Goal: Information Seeking & Learning: Learn about a topic

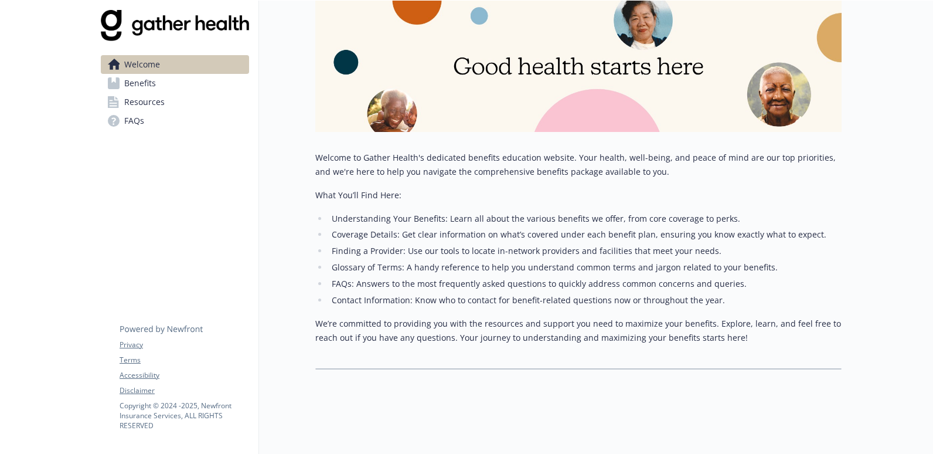
click at [192, 87] on link "Benefits" at bounding box center [175, 83] width 148 height 19
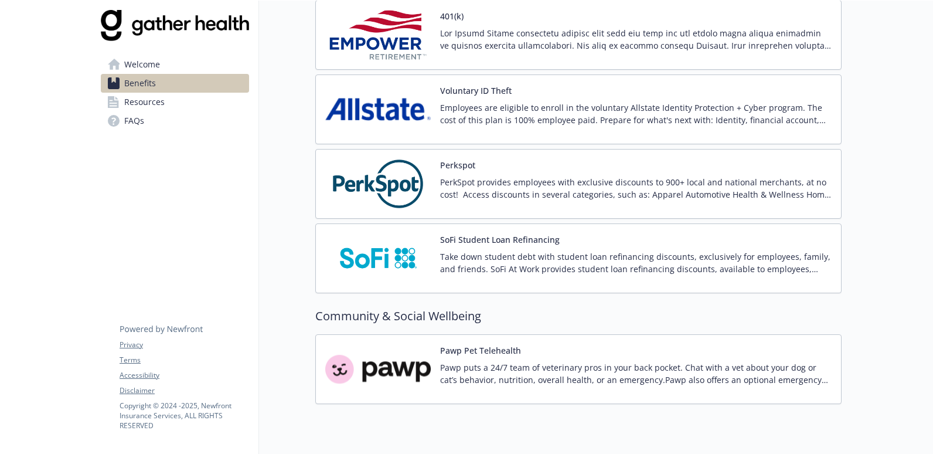
scroll to position [1582, 0]
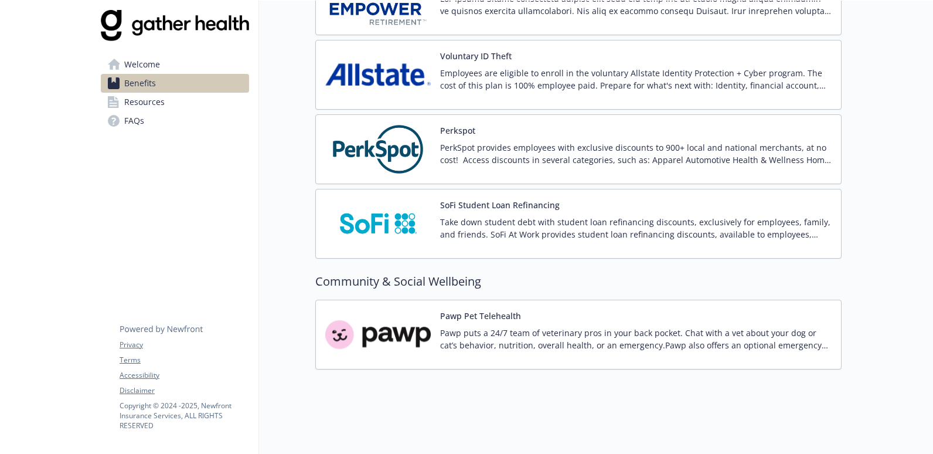
click at [152, 96] on span "Resources" at bounding box center [144, 102] width 40 height 19
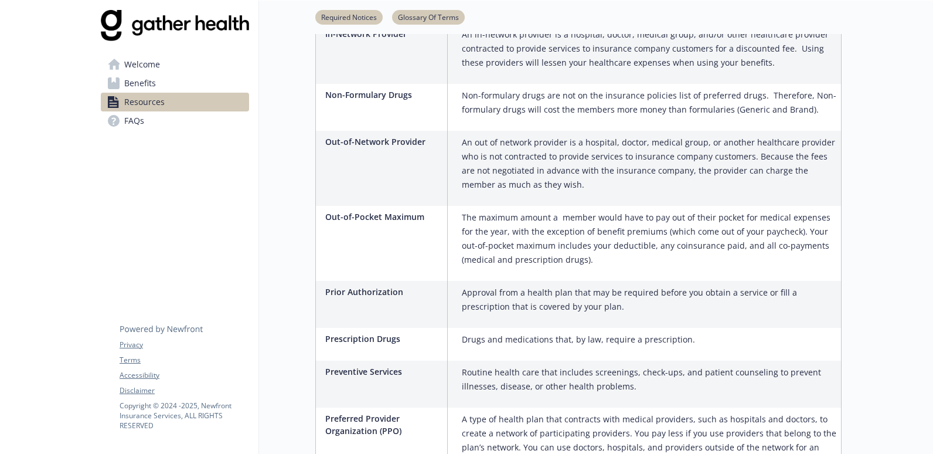
scroll to position [990, 0]
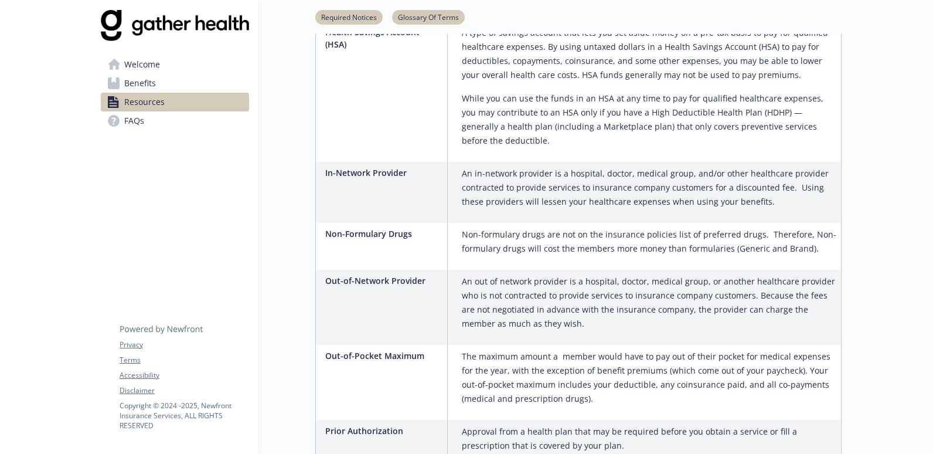
click at [204, 85] on link "Benefits" at bounding box center [175, 83] width 148 height 19
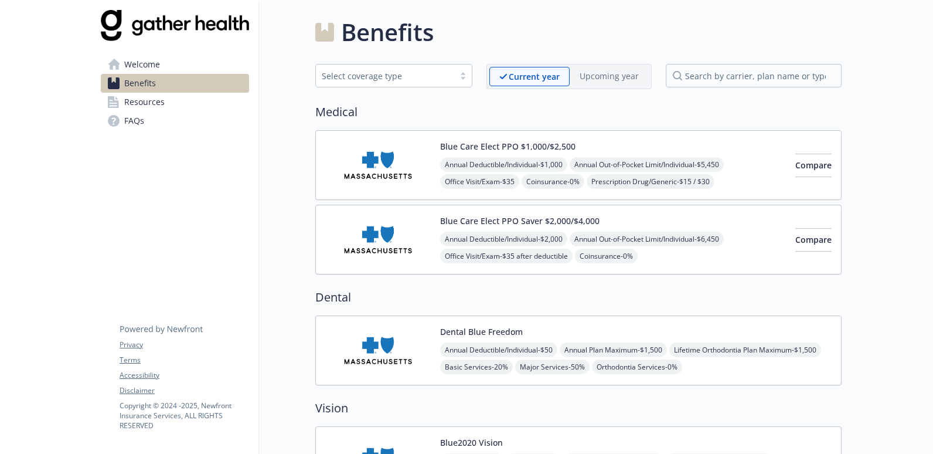
click at [178, 61] on link "Welcome" at bounding box center [175, 64] width 148 height 19
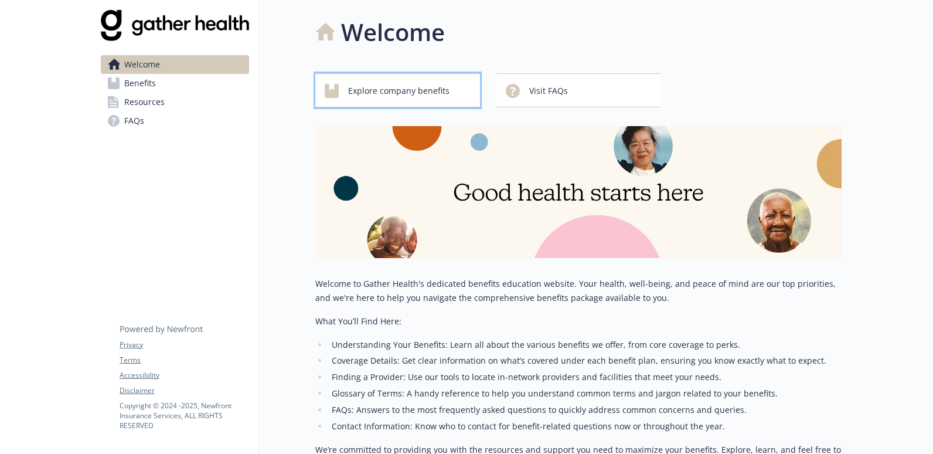
click at [407, 87] on span "Explore company benefits" at bounding box center [398, 91] width 101 height 22
